Goal: Find specific page/section: Find specific page/section

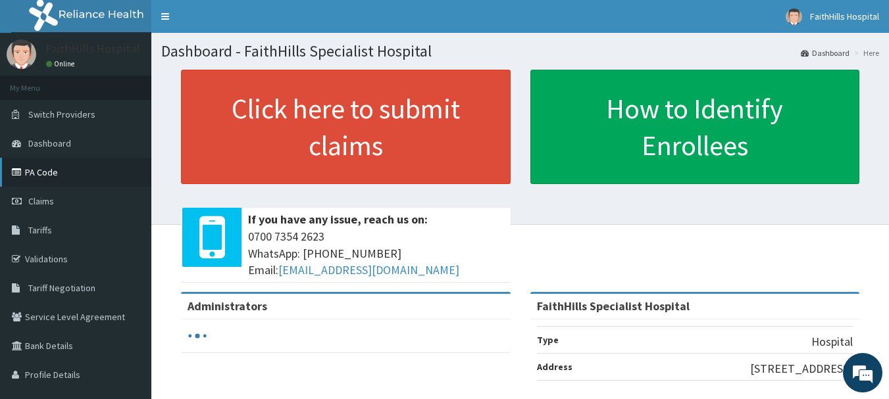
click at [51, 172] on link "PA Code" at bounding box center [75, 172] width 151 height 29
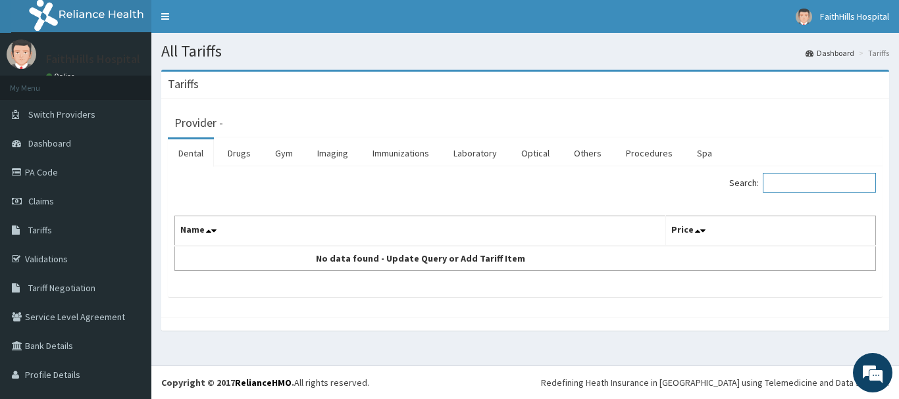
click at [780, 187] on input "Search:" at bounding box center [819, 183] width 113 height 20
type input "herni"
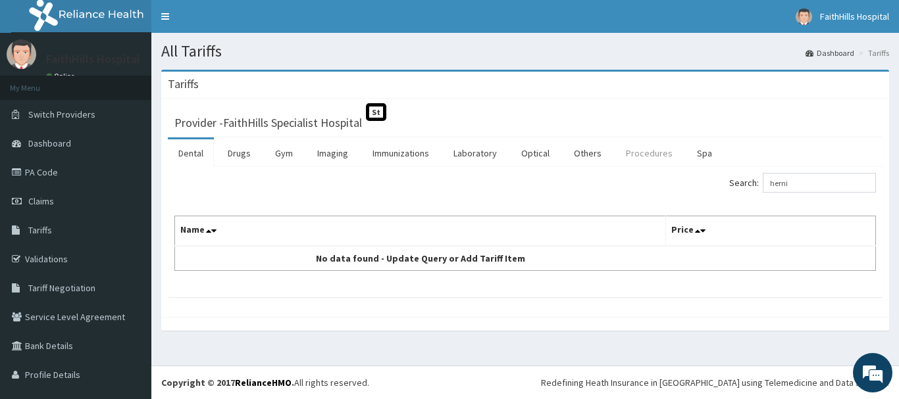
click at [645, 152] on link "Procedures" at bounding box center [649, 153] width 68 height 28
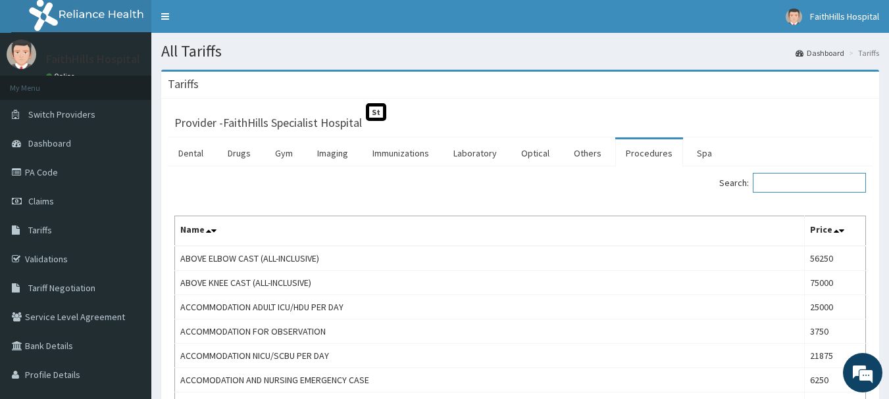
click at [805, 190] on input "Search:" at bounding box center [809, 183] width 113 height 20
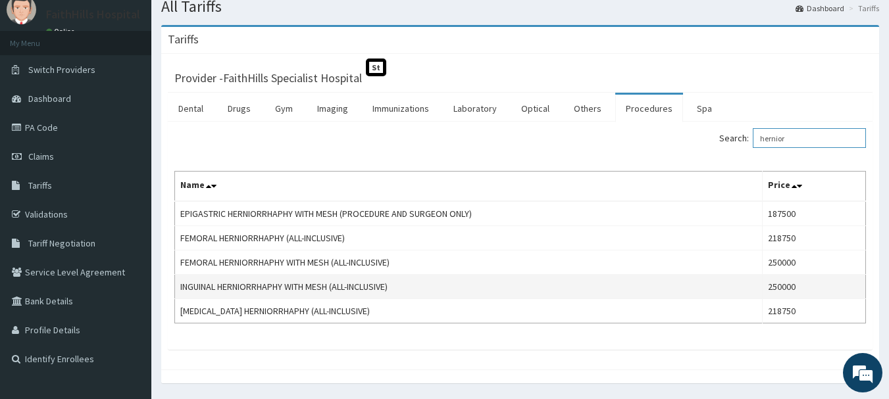
scroll to position [66, 0]
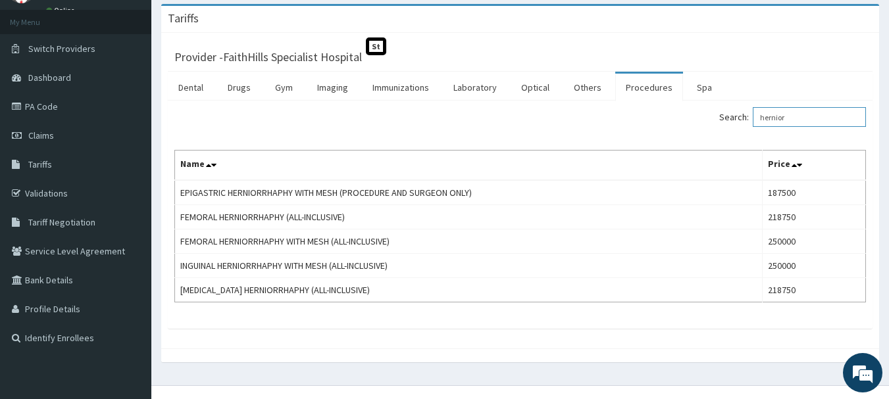
type input "hernior"
